Goal: Task Accomplishment & Management: Manage account settings

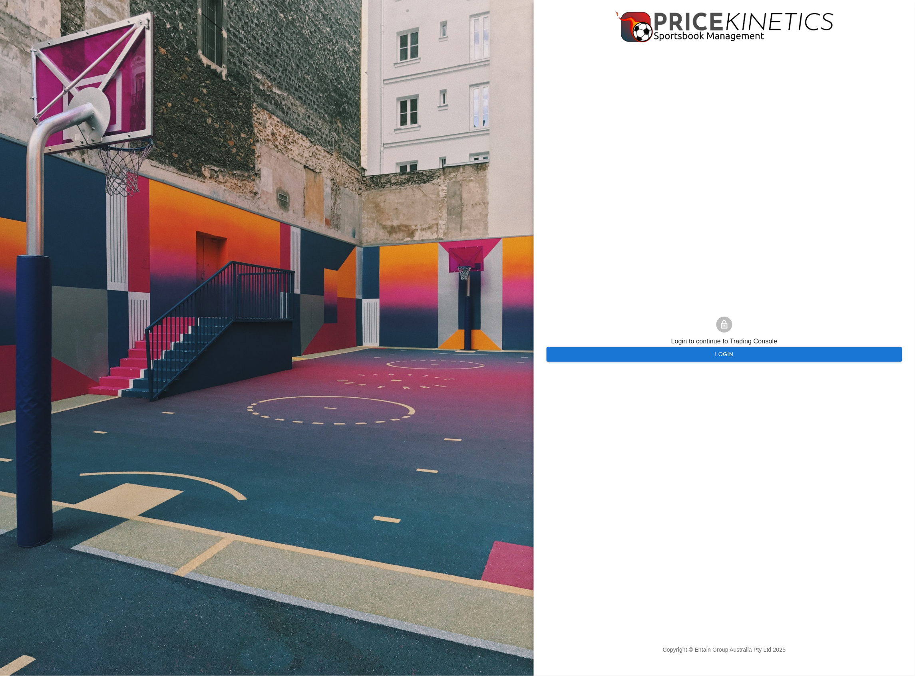
click at [724, 346] on p "Login to continue to Trading Console" at bounding box center [724, 341] width 106 height 11
click at [736, 369] on div "Login to continue to Trading Console Login Copyright © Entain Group Australia P…" at bounding box center [724, 338] width 356 height 676
click at [742, 355] on button "Login" at bounding box center [724, 354] width 356 height 15
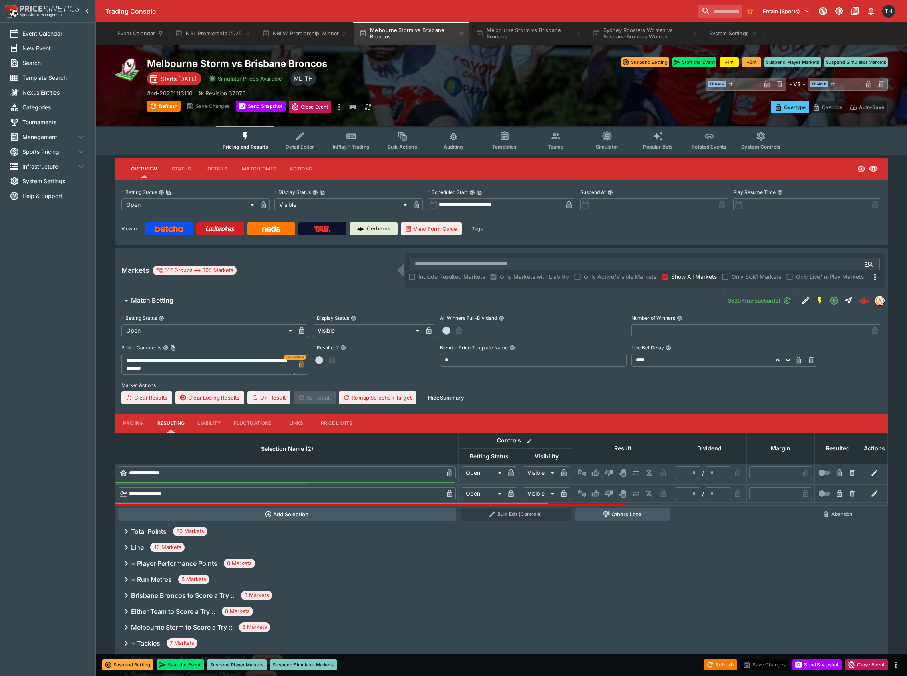
scroll to position [473, 0]
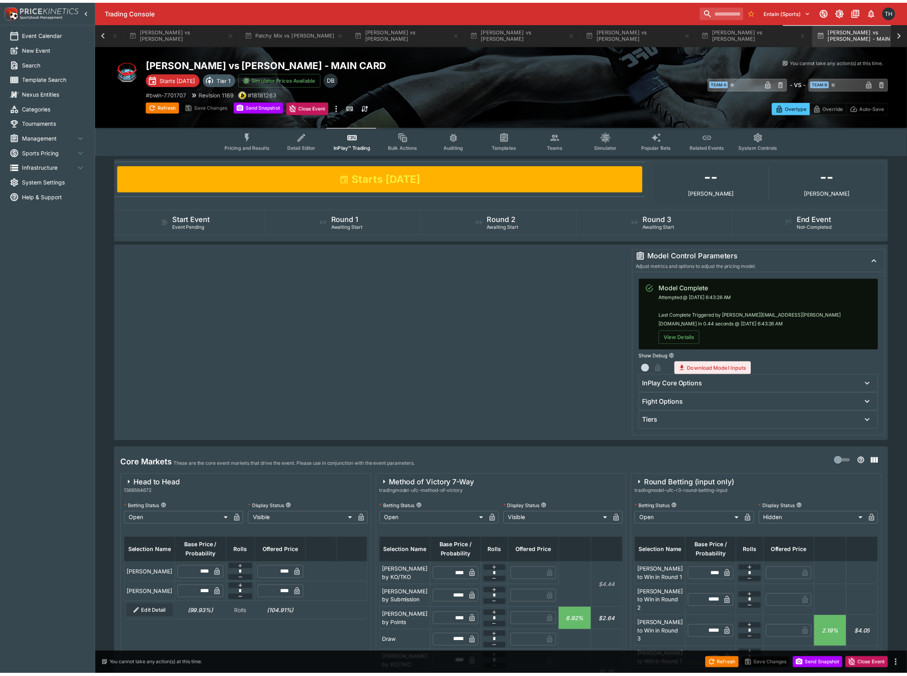
scroll to position [0, 408]
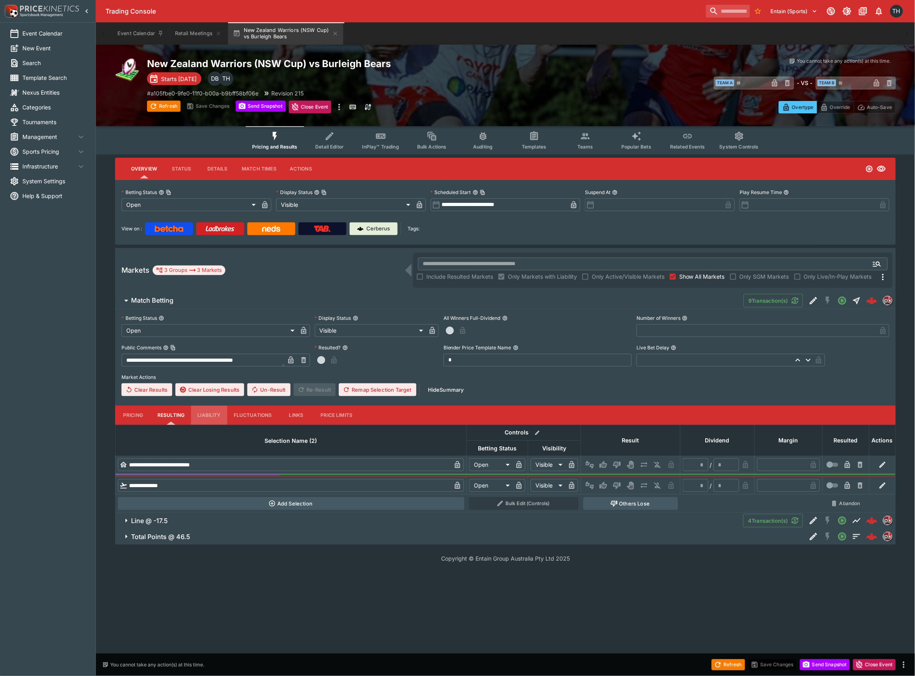
click at [205, 411] on button "Liability" at bounding box center [209, 415] width 36 height 19
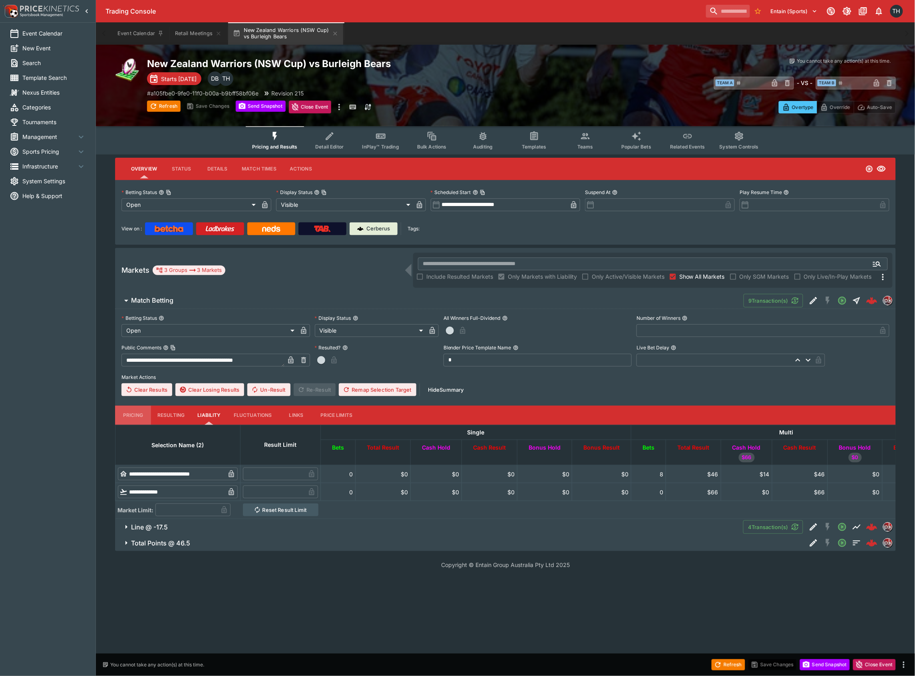
click at [133, 420] on button "Pricing" at bounding box center [133, 415] width 36 height 19
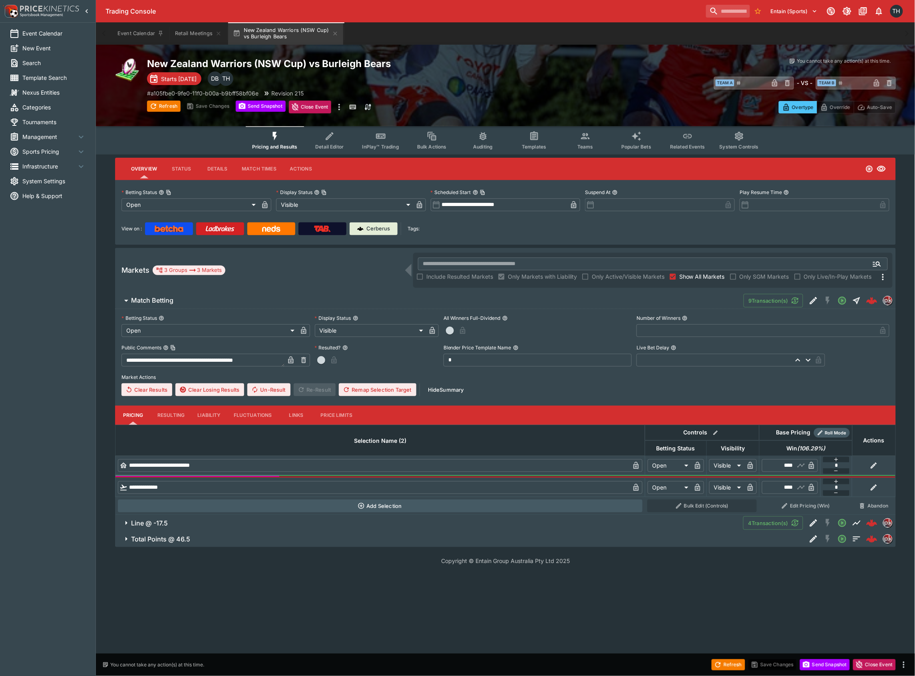
click at [806, 297] on button "Edit Detail" at bounding box center [813, 301] width 14 height 14
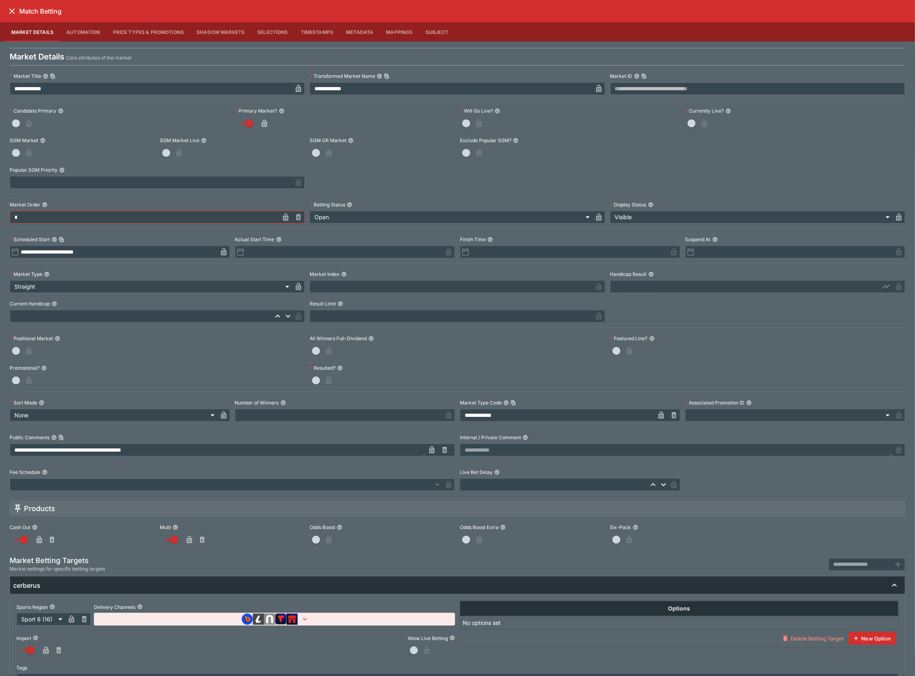
click at [9, 2] on div "Match Betting" at bounding box center [457, 11] width 915 height 22
click at [11, 10] on icon "close" at bounding box center [12, 11] width 10 height 10
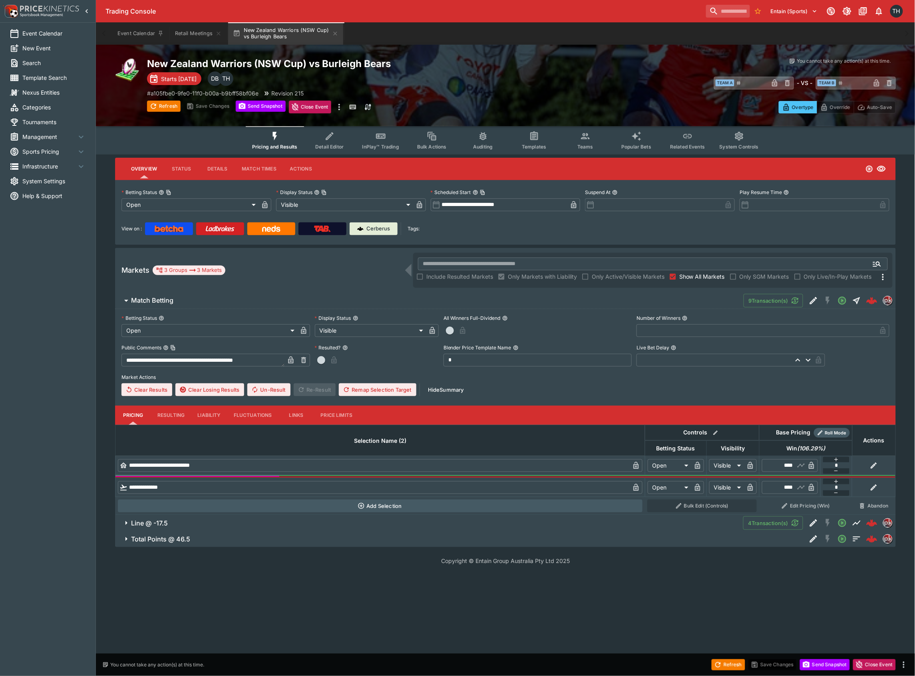
click at [219, 544] on button "Total Points @ 46.5" at bounding box center [460, 539] width 691 height 16
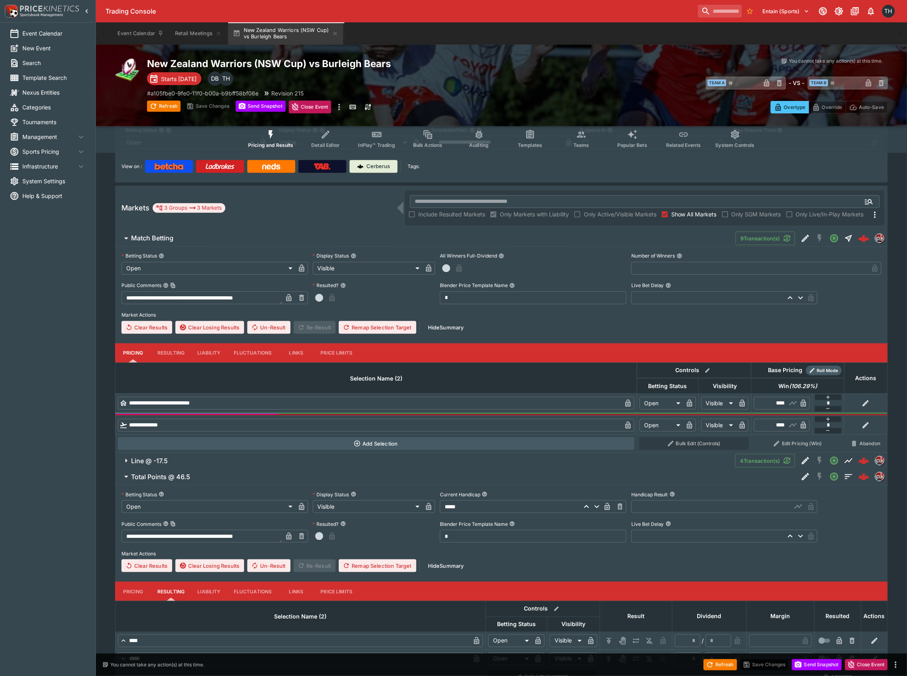
scroll to position [100, 0]
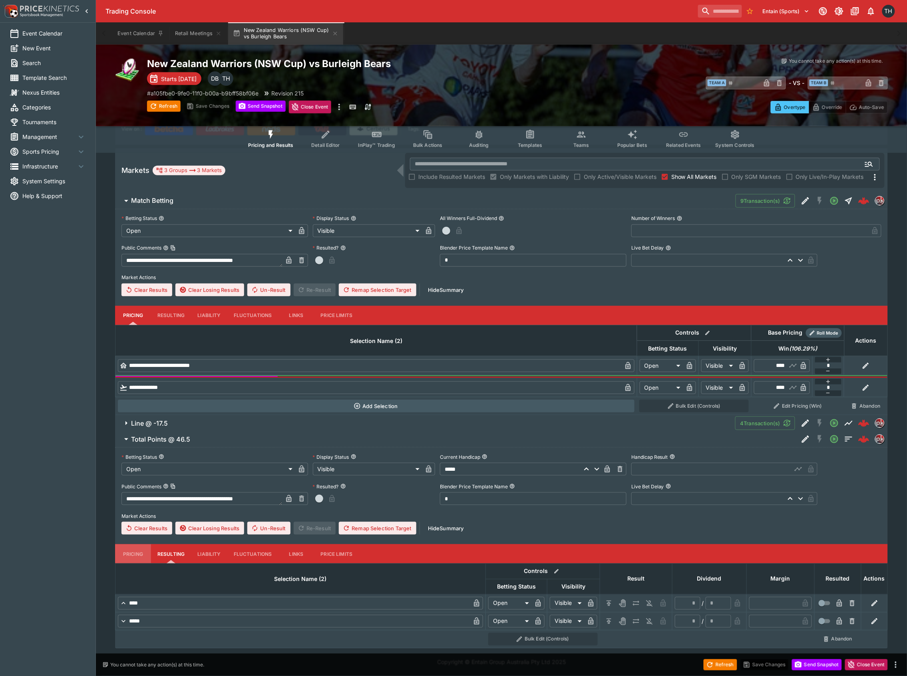
click at [120, 550] on button "Pricing" at bounding box center [133, 553] width 36 height 19
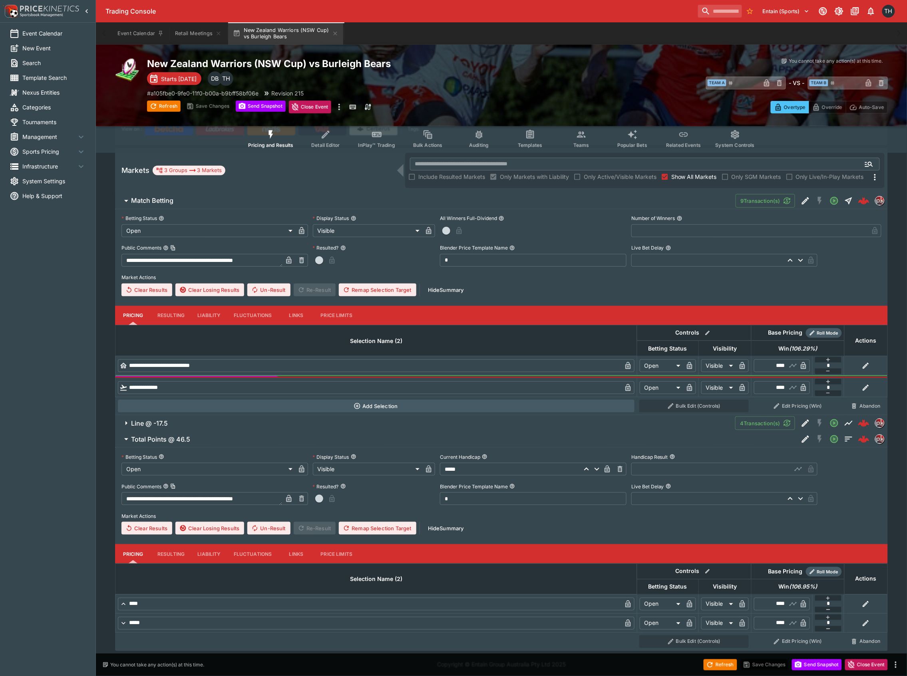
scroll to position [102, 0]
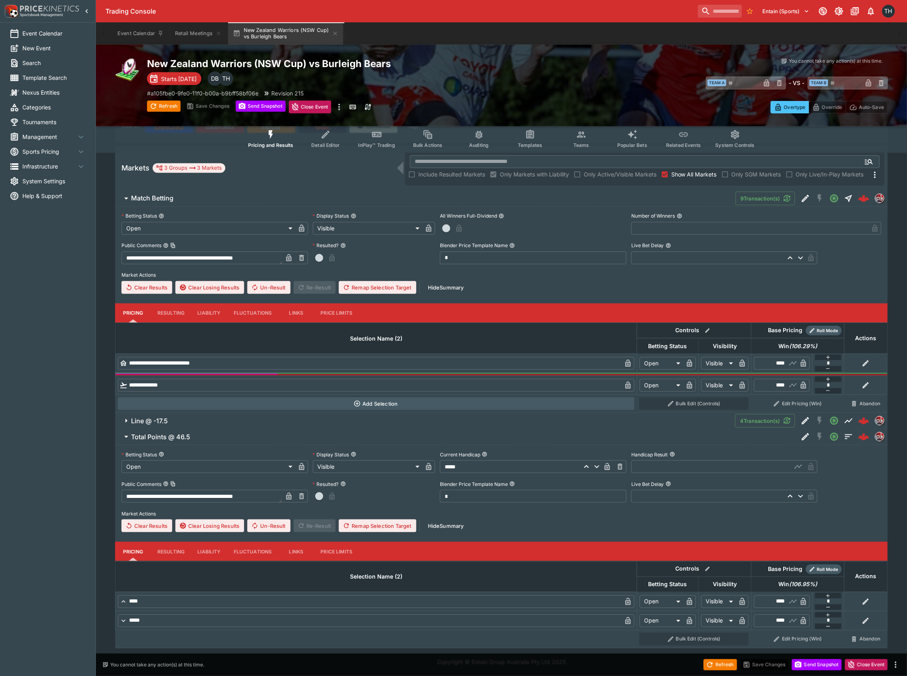
click at [186, 419] on span "Line @ -17.5" at bounding box center [430, 421] width 598 height 8
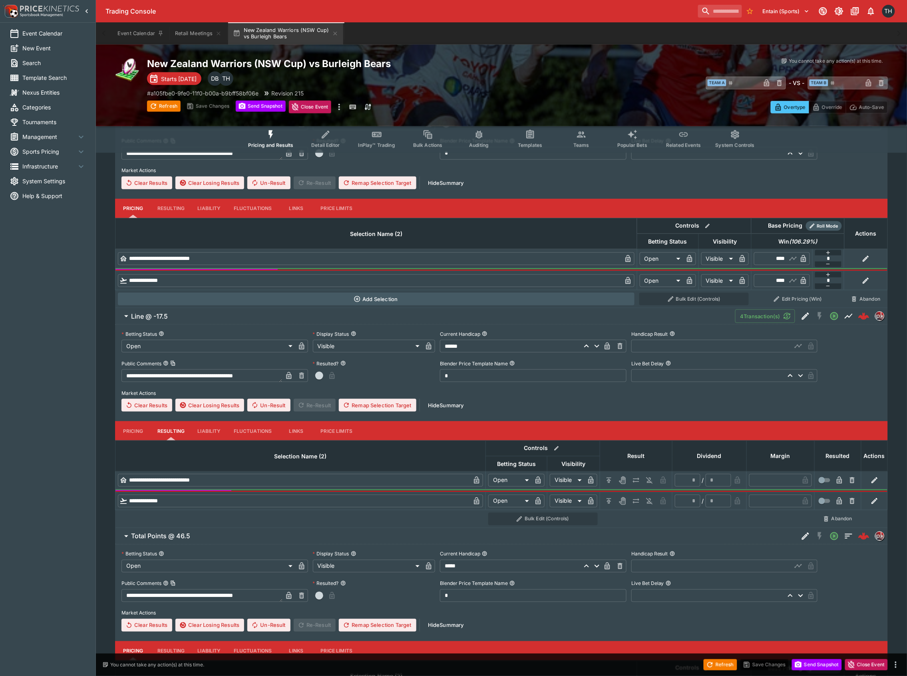
scroll to position [262, 0]
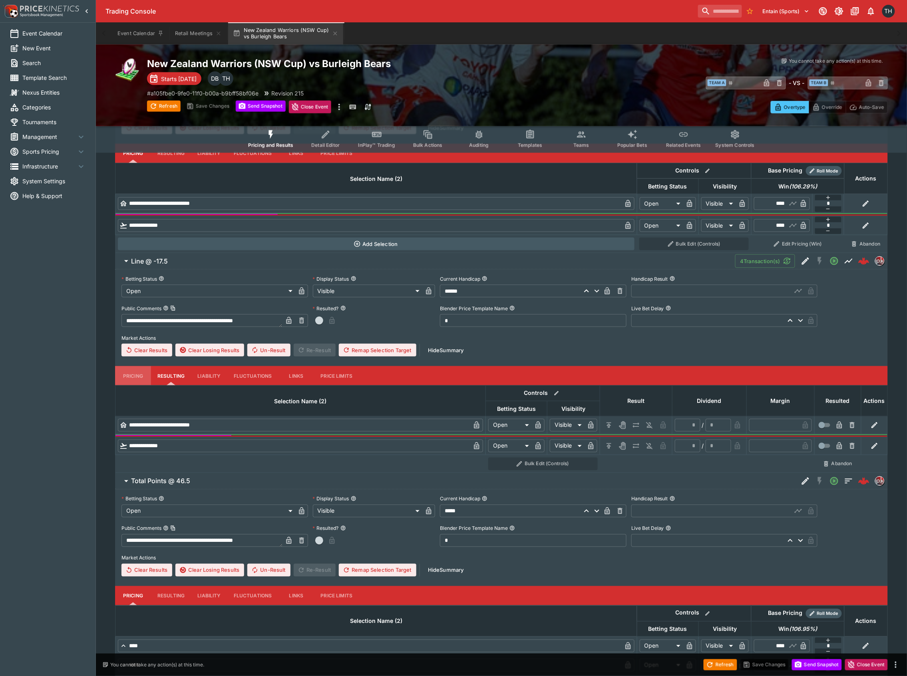
click at [129, 374] on button "Pricing" at bounding box center [133, 375] width 36 height 19
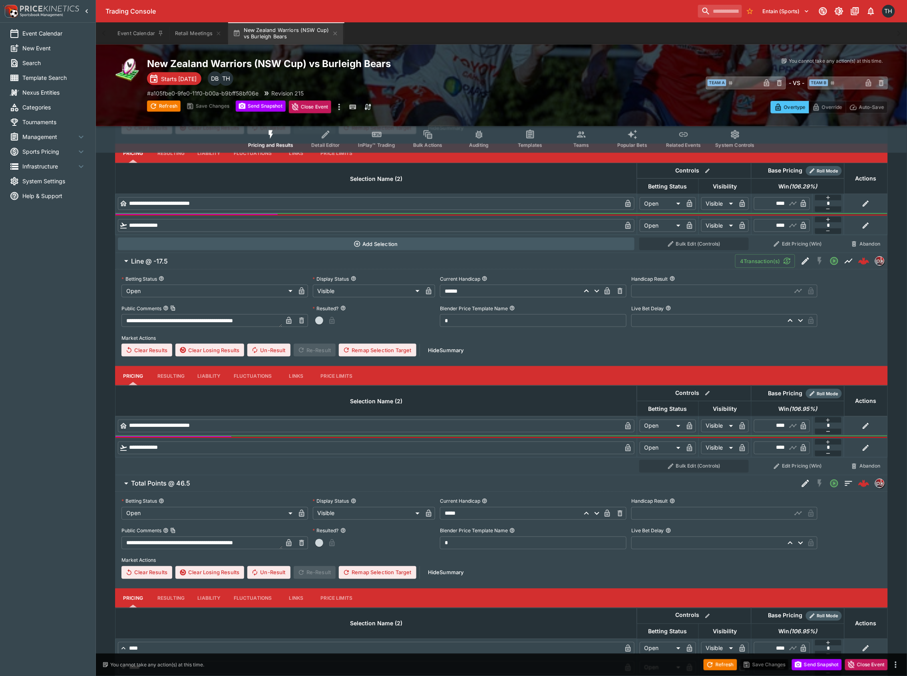
click at [209, 374] on button "Liability" at bounding box center [209, 375] width 36 height 19
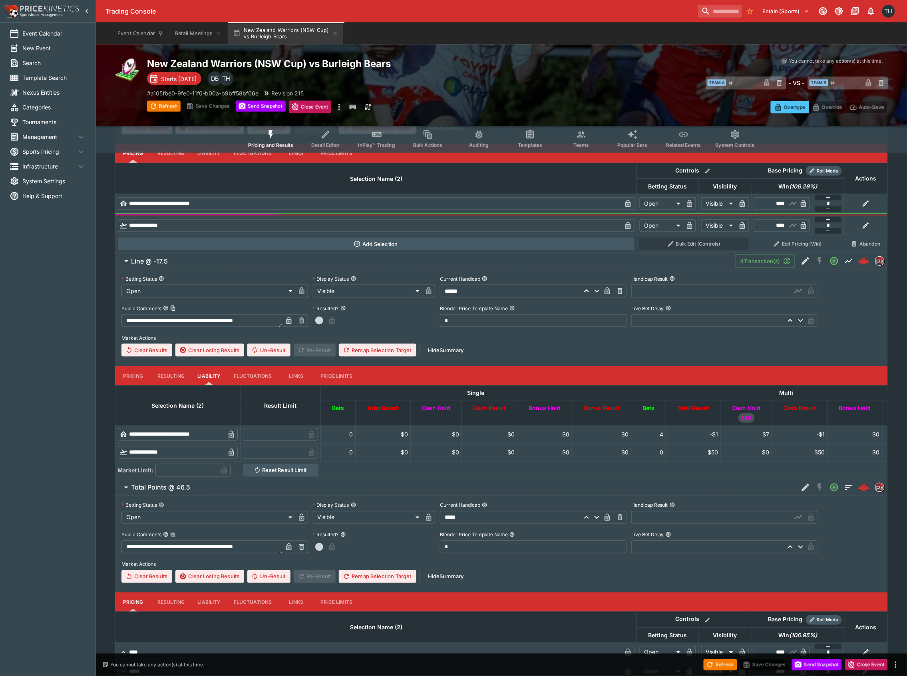
click at [136, 376] on button "Pricing" at bounding box center [133, 375] width 36 height 19
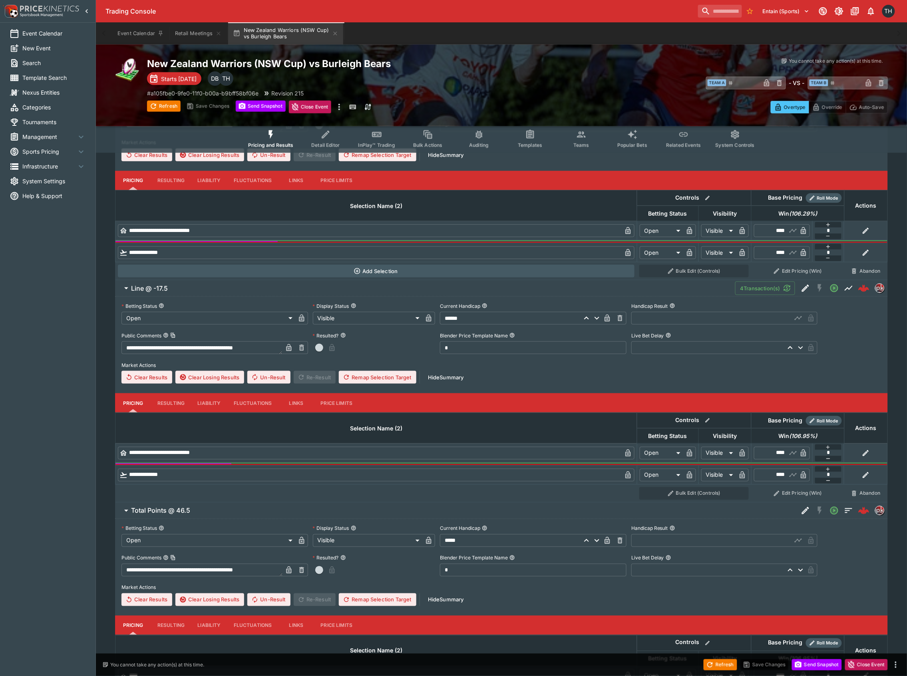
scroll to position [209, 0]
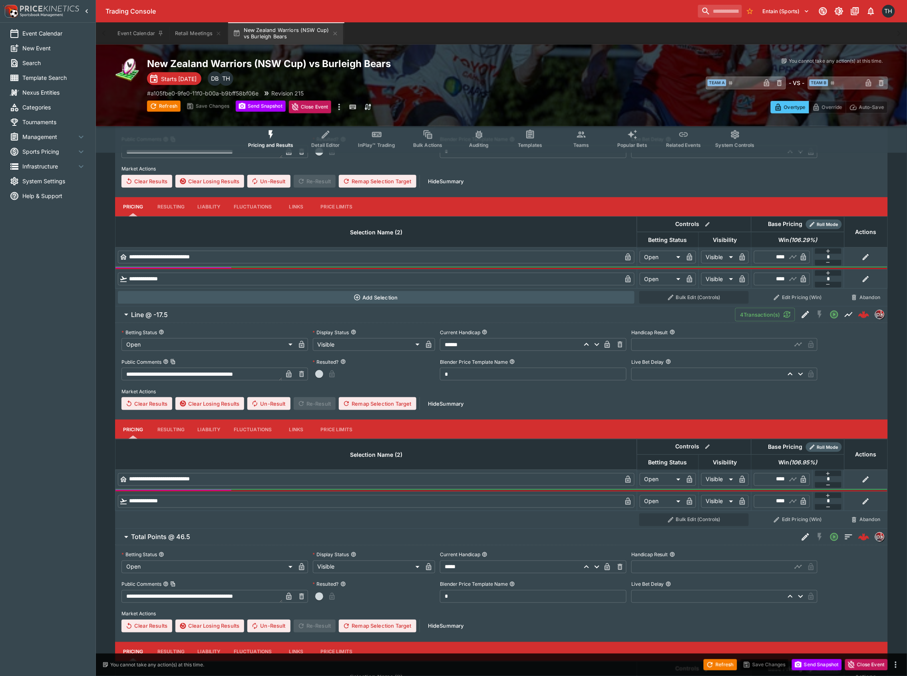
click at [377, 133] on icon "Event type filters" at bounding box center [377, 135] width 8 height 4
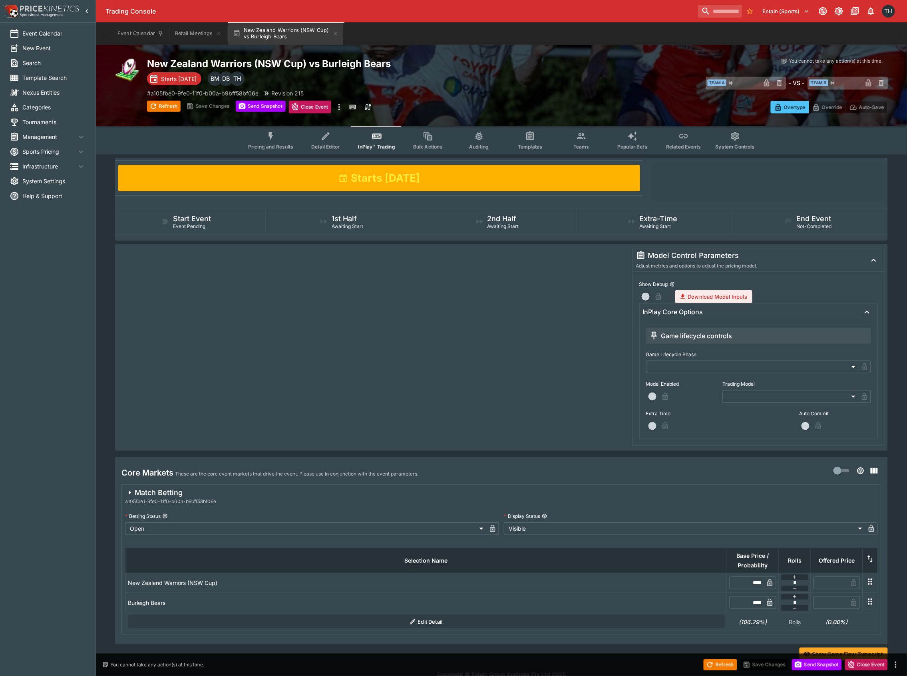
click at [276, 133] on icon "Event type filters" at bounding box center [271, 136] width 10 height 10
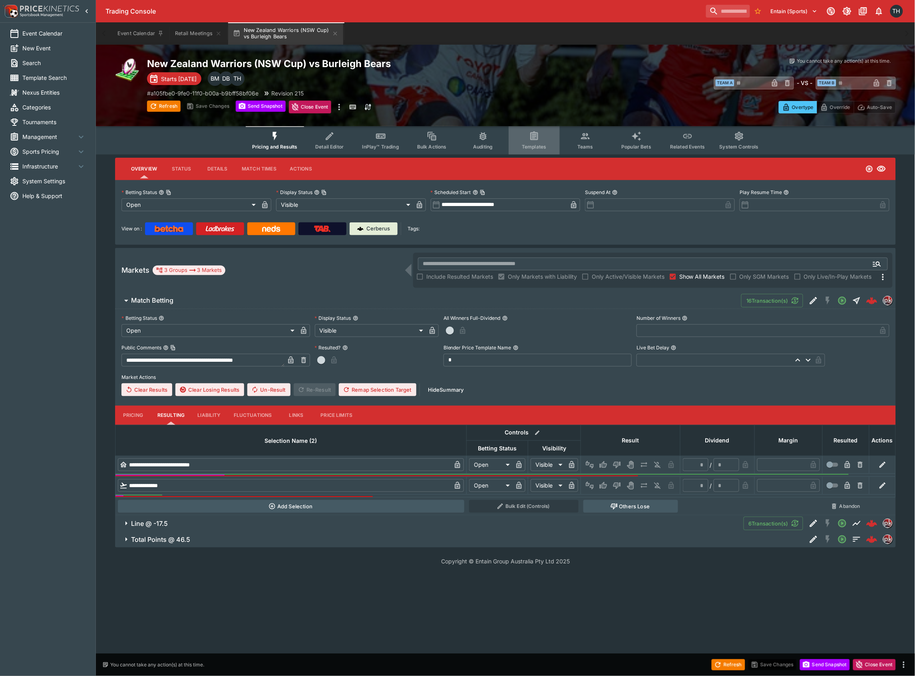
click at [538, 146] on span "Templates" at bounding box center [534, 147] width 24 height 6
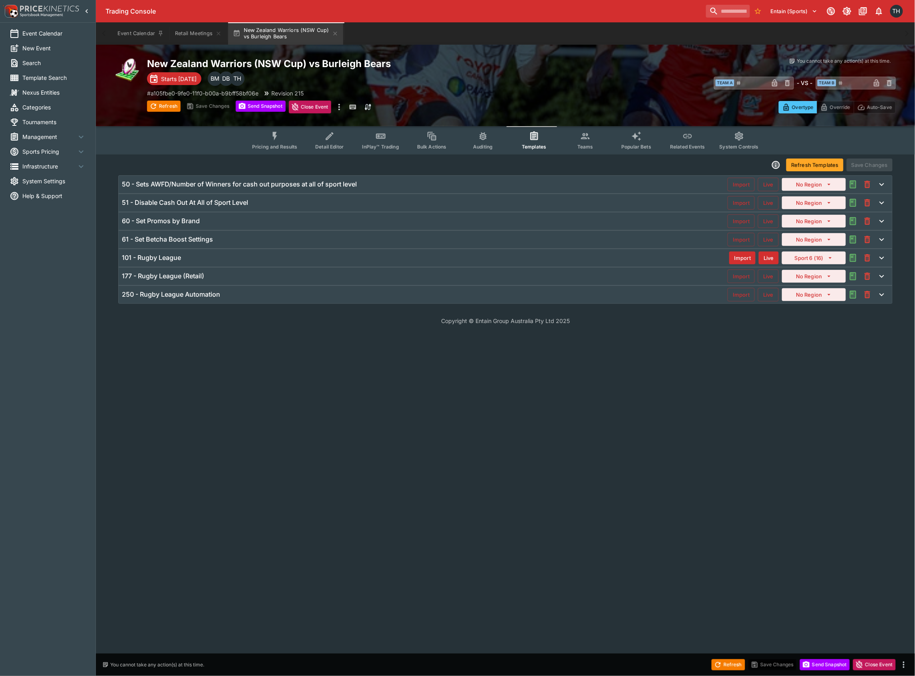
click at [197, 257] on div "101 - Rugby League" at bounding box center [425, 258] width 607 height 8
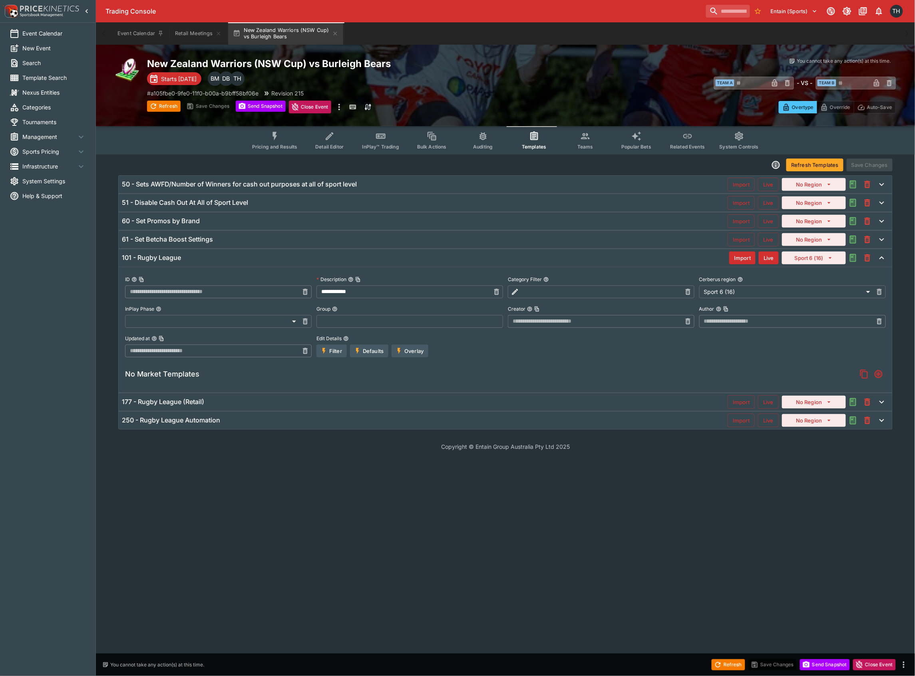
type input "**********"
click at [577, 137] on button "Teams" at bounding box center [585, 140] width 51 height 28
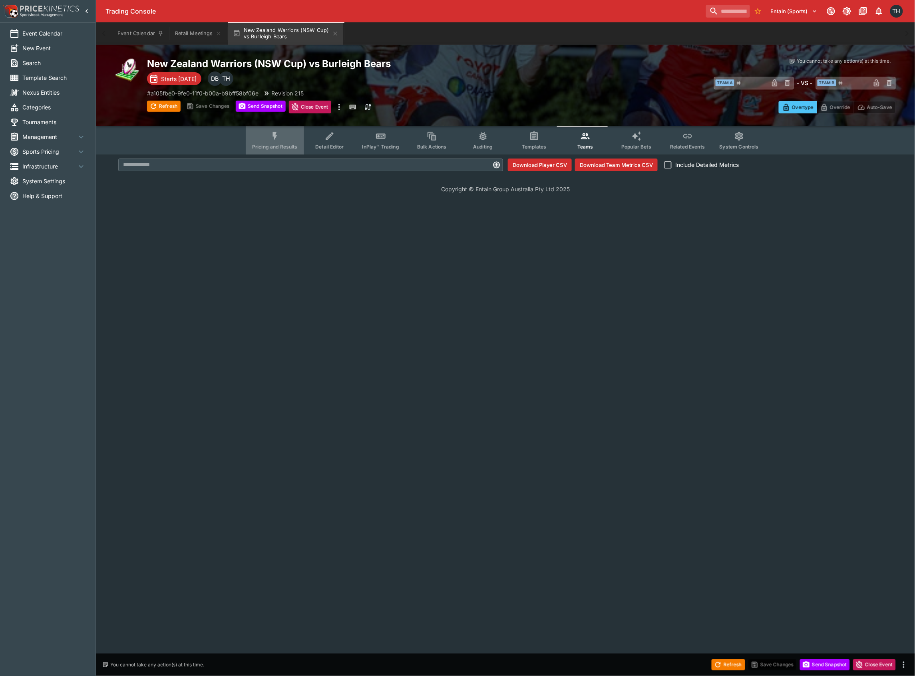
click at [292, 144] on span "Pricing and Results" at bounding box center [275, 147] width 46 height 6
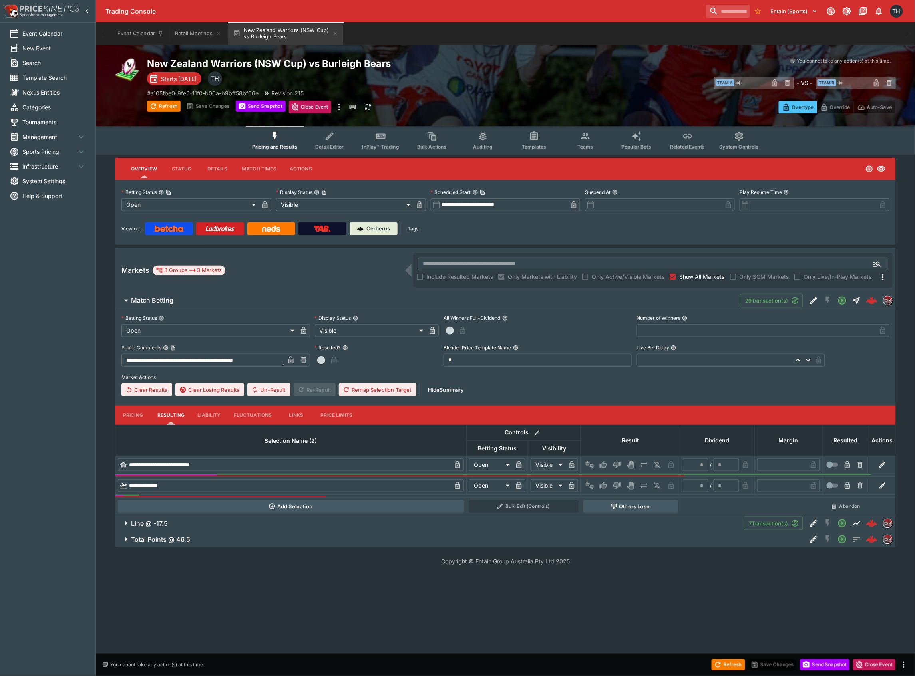
click at [60, 137] on span "Management" at bounding box center [49, 137] width 54 height 8
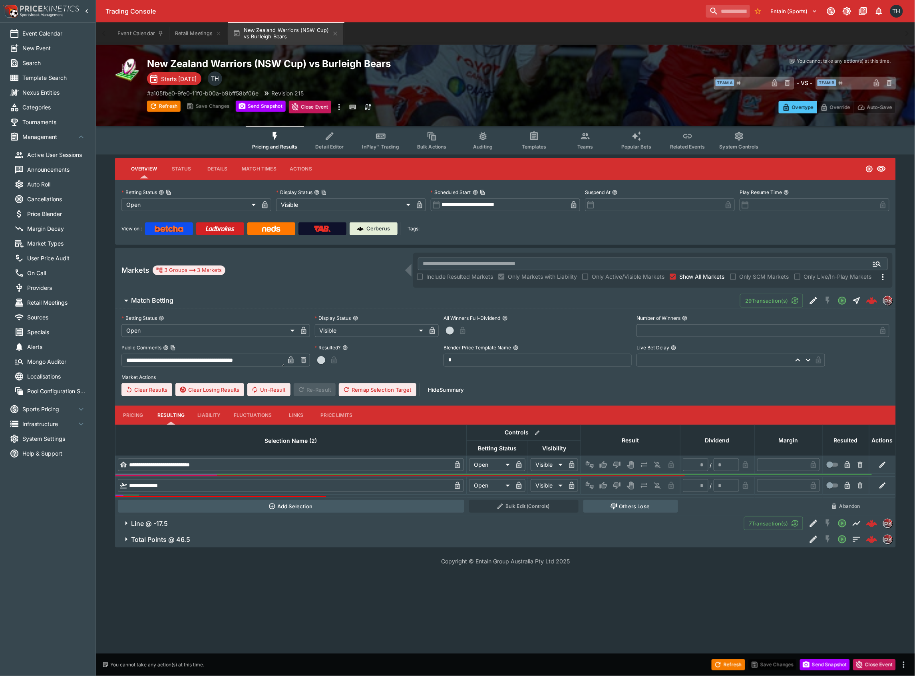
click at [52, 284] on span "Providers" at bounding box center [56, 288] width 59 height 8
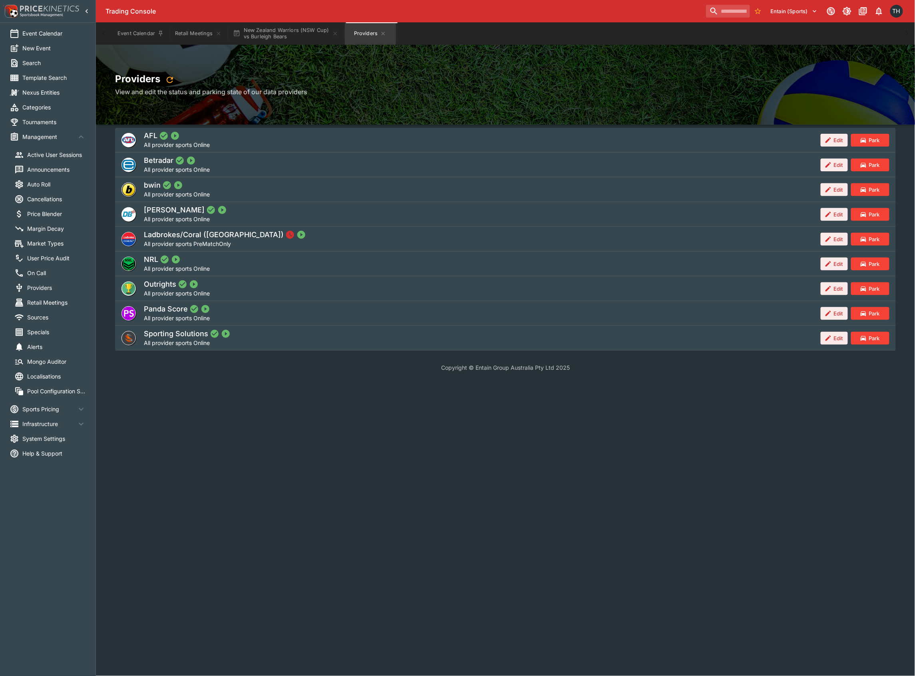
click at [836, 240] on button "Edit" at bounding box center [833, 239] width 27 height 13
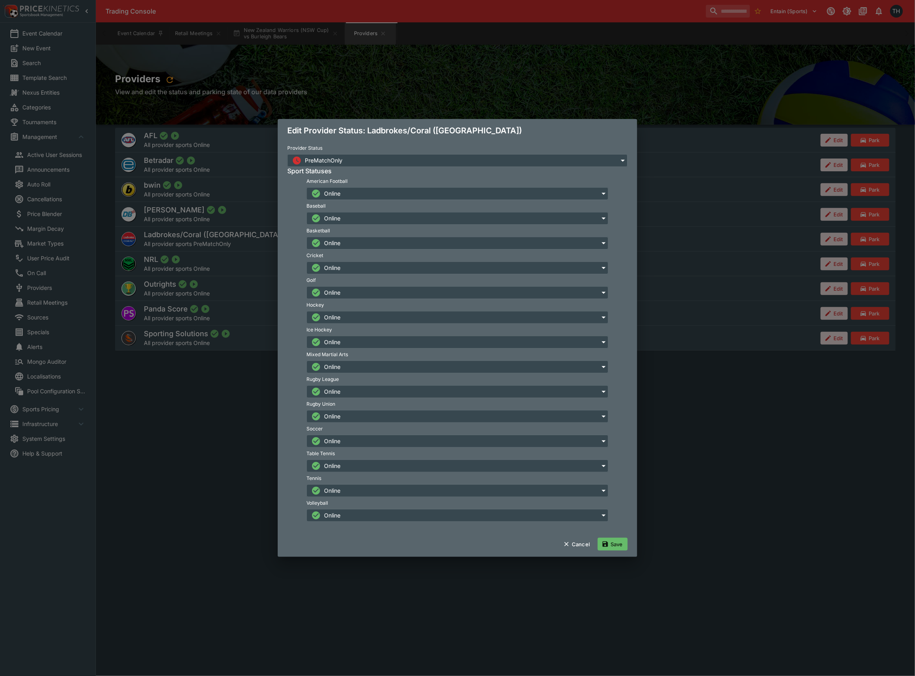
click at [582, 543] on button "Cancel" at bounding box center [577, 544] width 36 height 13
